Goal: Find specific page/section: Find specific page/section

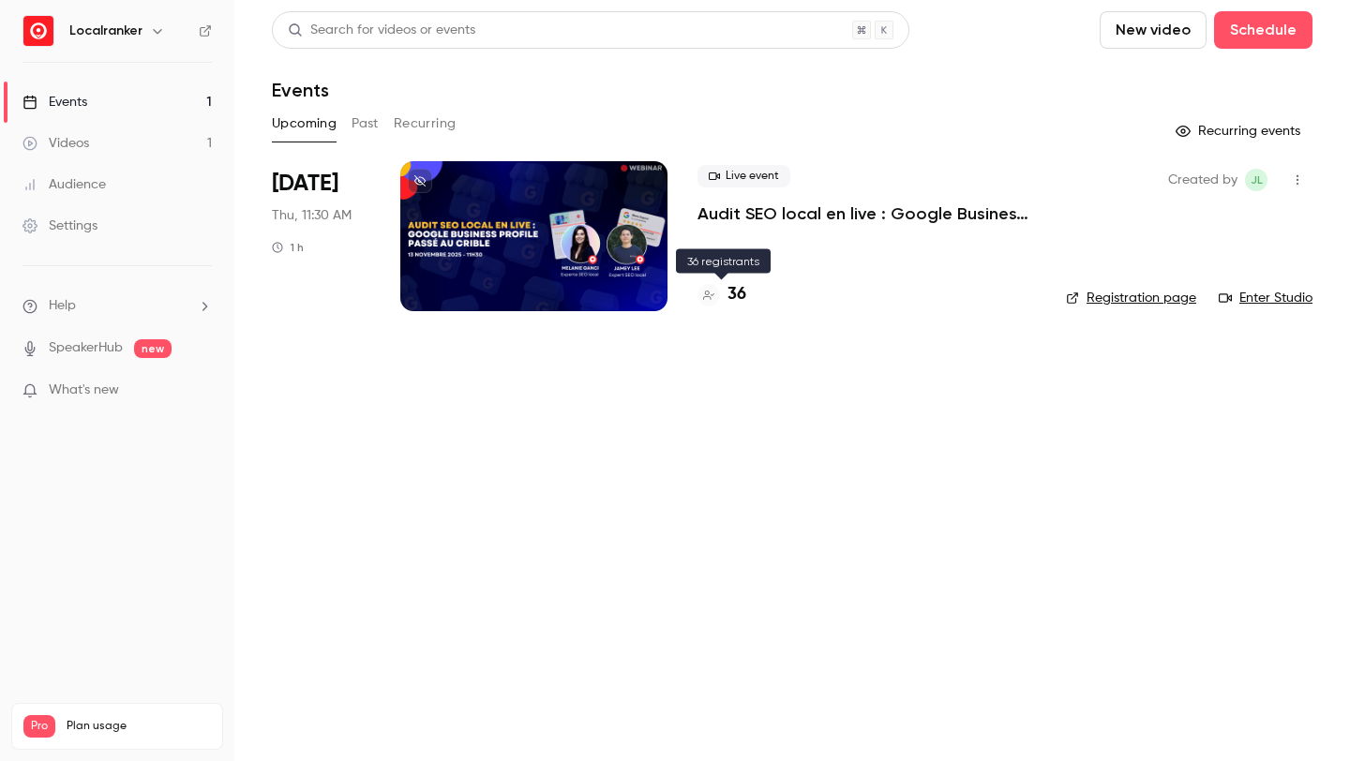
click at [731, 291] on h4 "36" at bounding box center [737, 294] width 19 height 25
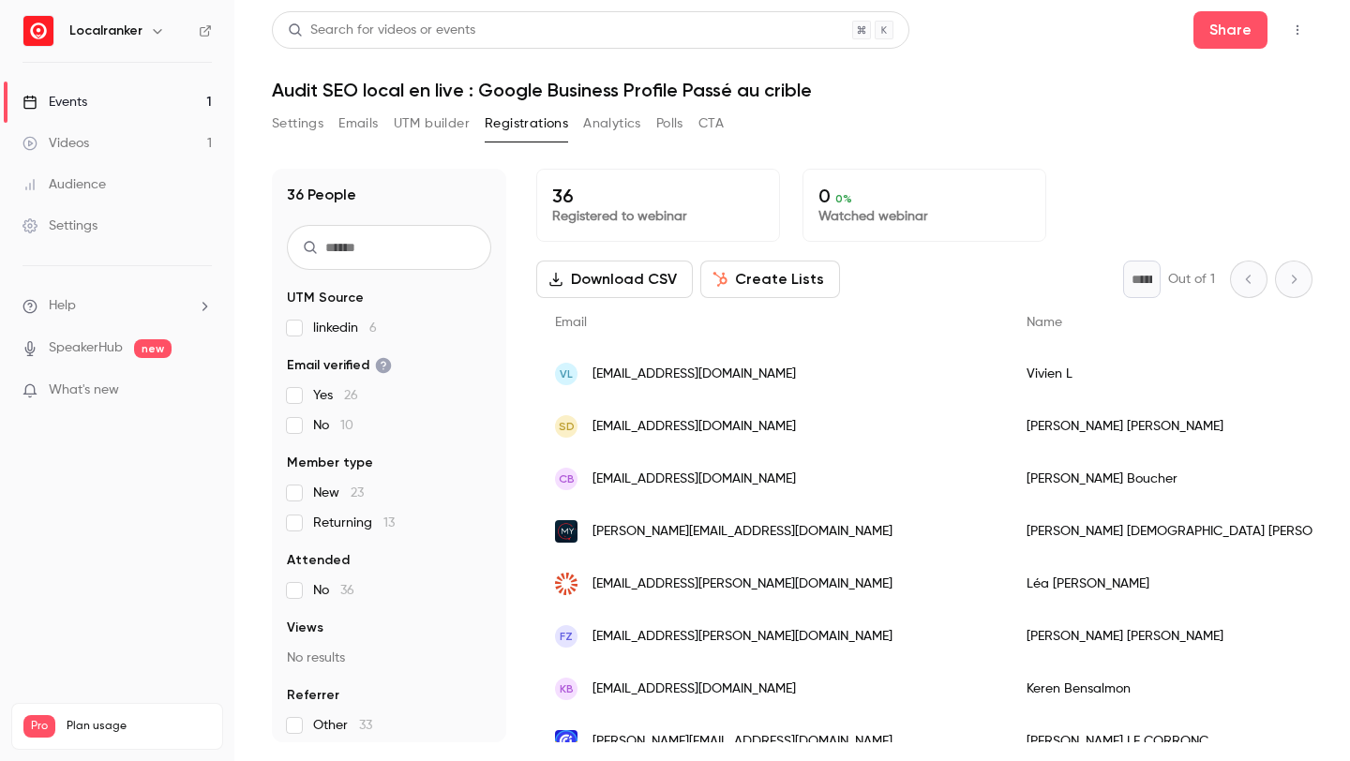
click at [361, 330] on span "linkedin 6" at bounding box center [345, 328] width 64 height 19
